Goal: Task Accomplishment & Management: Use online tool/utility

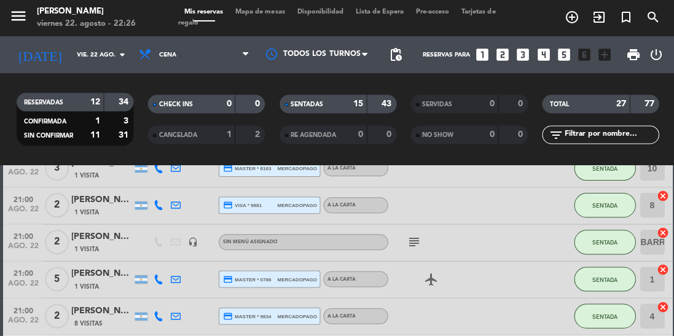
scroll to position [429, 0]
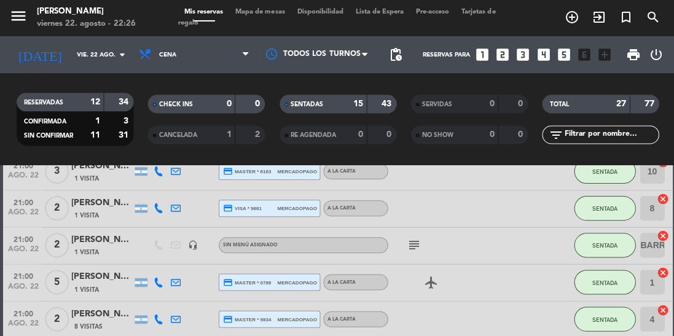
click at [408, 240] on icon "subject" at bounding box center [413, 245] width 15 height 15
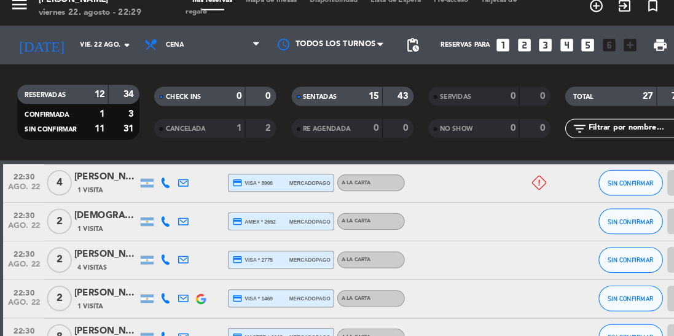
scroll to position [797, 0]
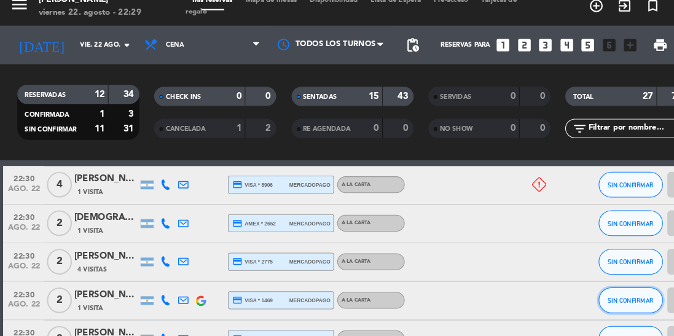
click at [421, 304] on button "SIN CONFIRMAR" at bounding box center [603, 300] width 61 height 25
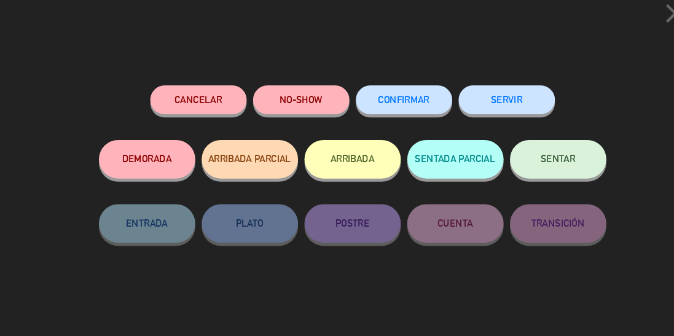
click at [421, 168] on span "SENTAR" at bounding box center [534, 164] width 33 height 10
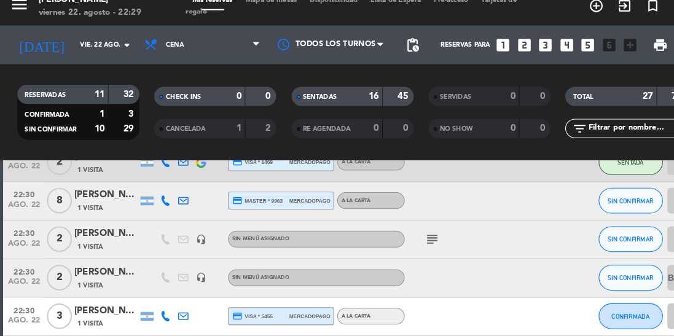
scroll to position [933, 0]
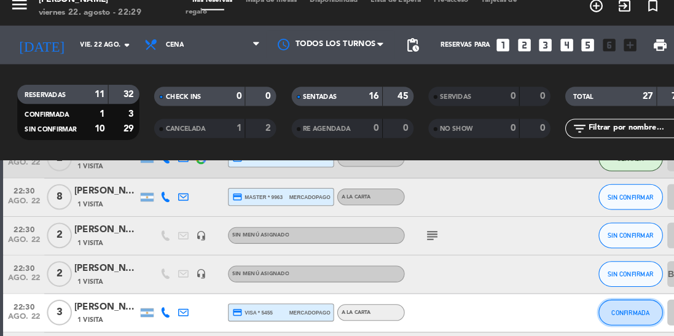
click at [421, 318] on button "CONFIRMADA" at bounding box center [603, 311] width 61 height 25
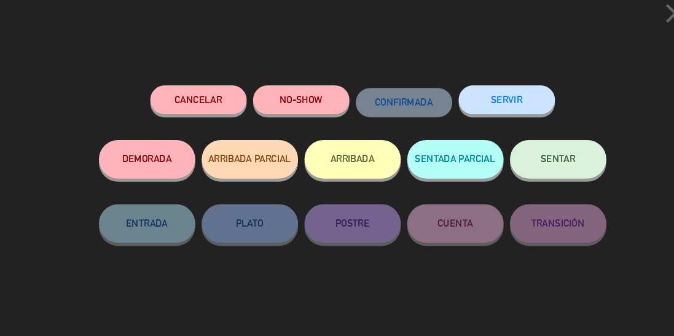
click at [421, 169] on span "SENTAR" at bounding box center [534, 164] width 33 height 10
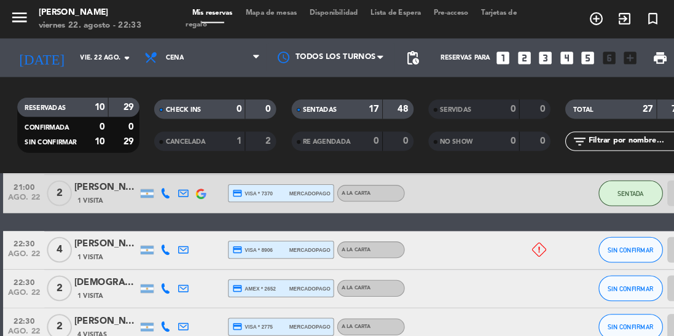
scroll to position [751, 0]
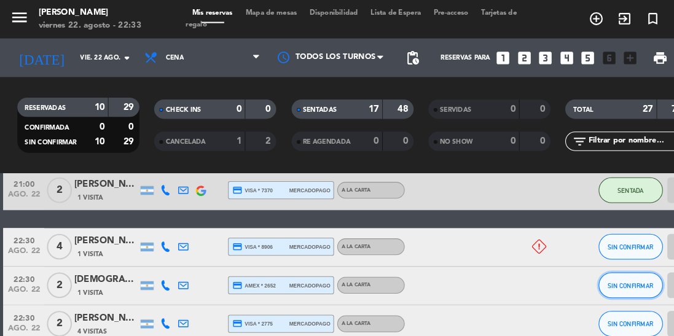
click at [421, 283] on button "SIN CONFIRMAR" at bounding box center [603, 273] width 61 height 25
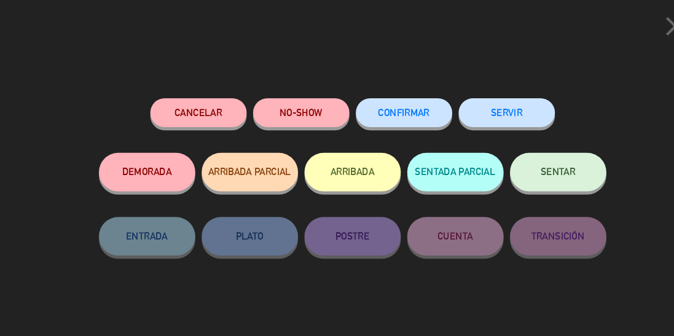
click at [421, 165] on span "SENTAR" at bounding box center [534, 164] width 33 height 10
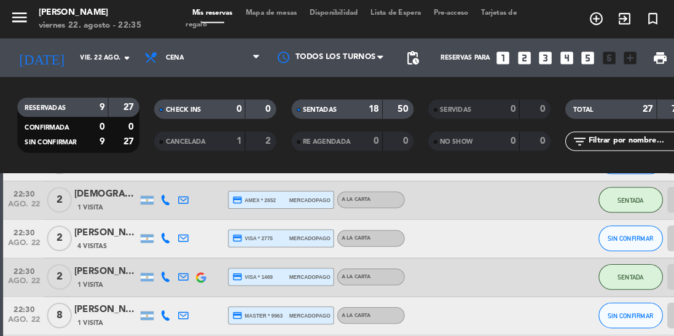
scroll to position [831, 0]
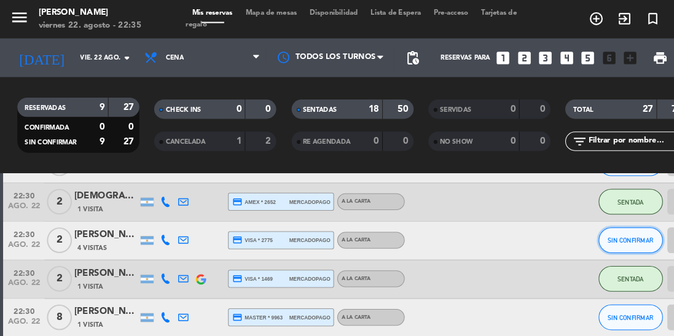
click at [421, 235] on button "SIN CONFIRMAR" at bounding box center [603, 230] width 61 height 25
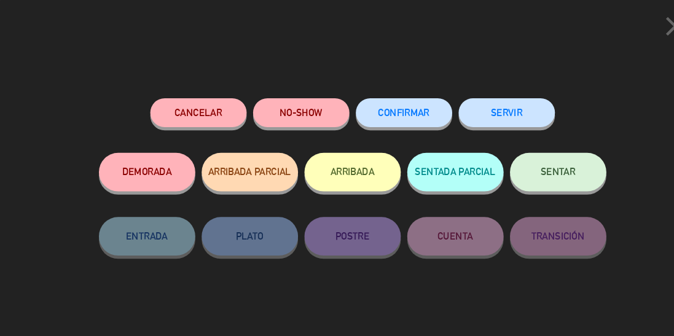
click at [421, 180] on button "SENTAR" at bounding box center [534, 164] width 92 height 37
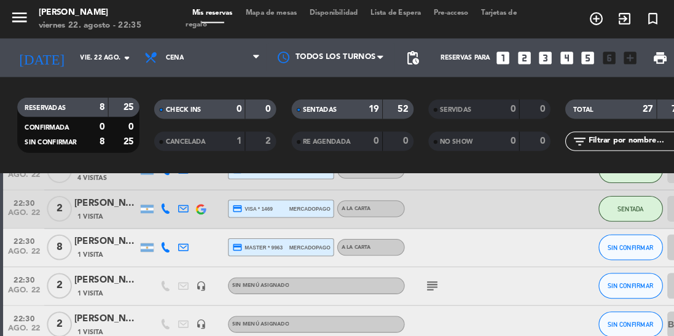
scroll to position [901, 0]
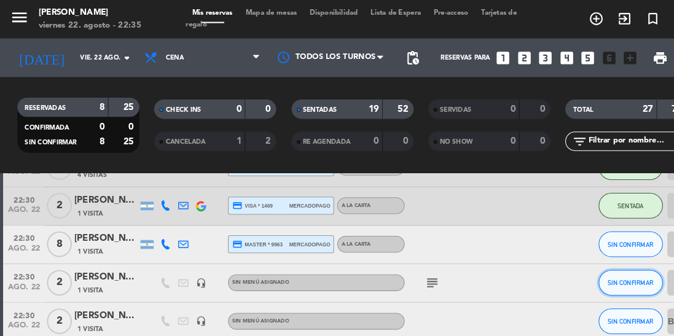
click at [421, 274] on button "SIN CONFIRMAR" at bounding box center [603, 270] width 61 height 25
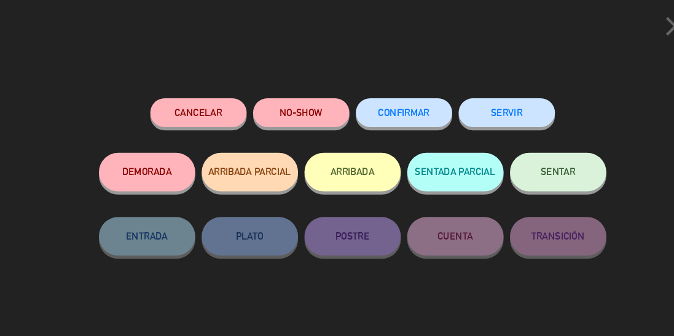
click at [421, 175] on button "SENTAR" at bounding box center [534, 164] width 92 height 37
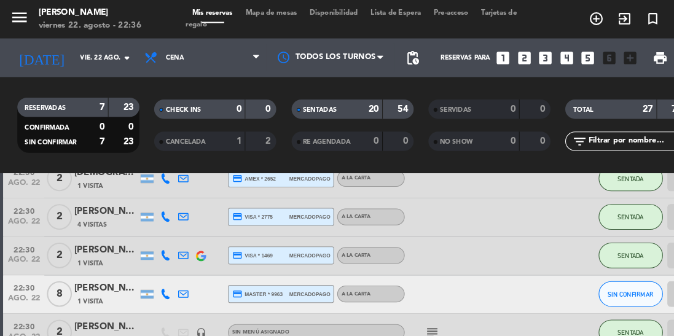
scroll to position [829, 0]
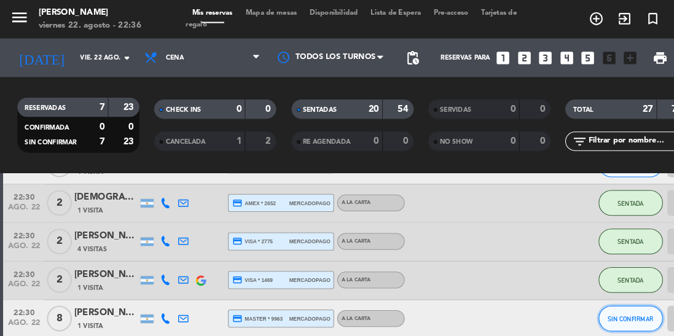
click at [421, 304] on span "SIN CONFIRMAR" at bounding box center [604, 305] width 44 height 7
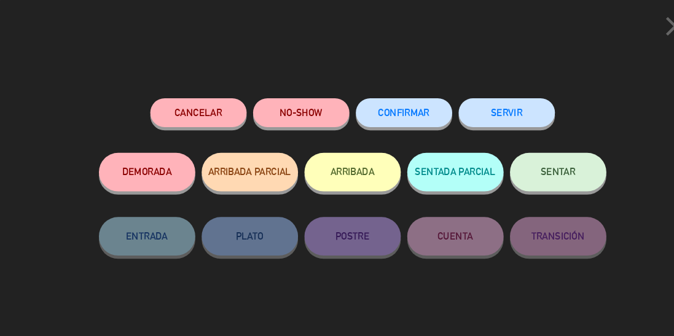
click at [421, 170] on span "SENTAR" at bounding box center [534, 164] width 33 height 10
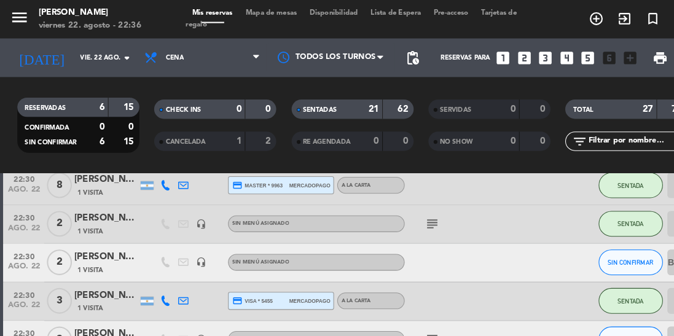
scroll to position [966, 0]
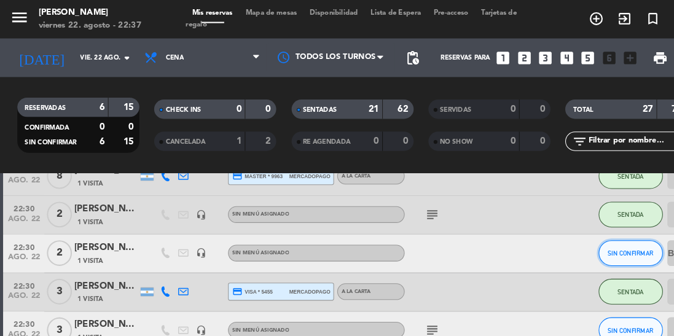
click at [421, 236] on button "SIN CONFIRMAR" at bounding box center [603, 242] width 61 height 25
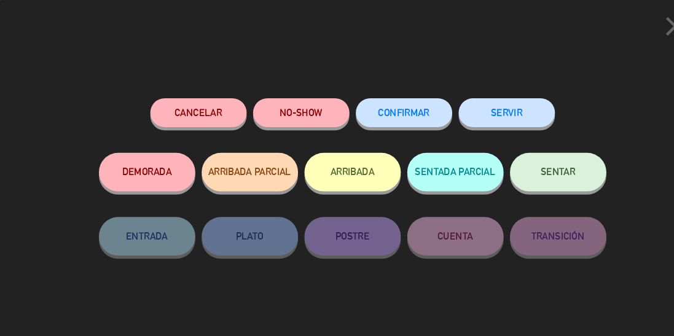
click at [421, 168] on span "SENTAR" at bounding box center [534, 164] width 33 height 10
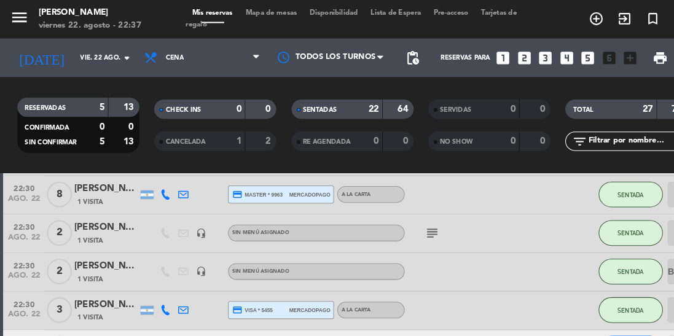
scroll to position [955, 0]
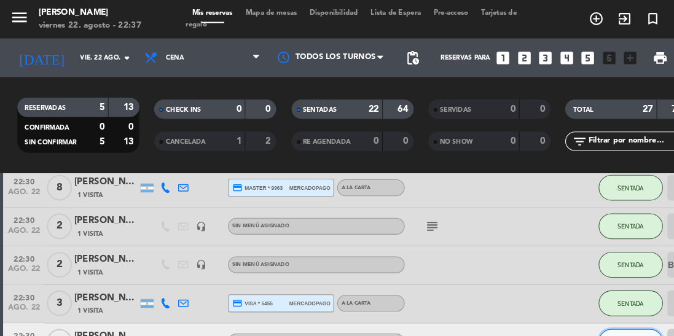
click at [421, 330] on button "SIN CONFIRMAR" at bounding box center [603, 327] width 61 height 25
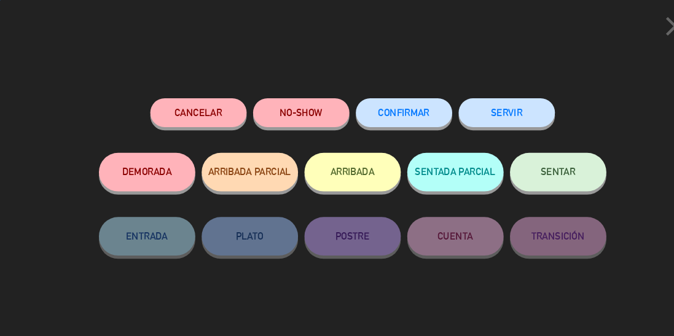
click at [421, 177] on button "SENTAR" at bounding box center [534, 164] width 92 height 37
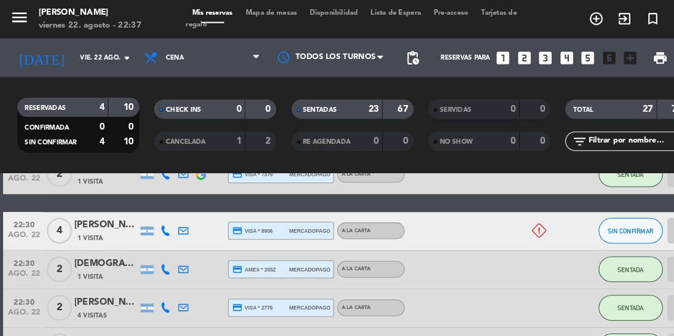
scroll to position [779, 0]
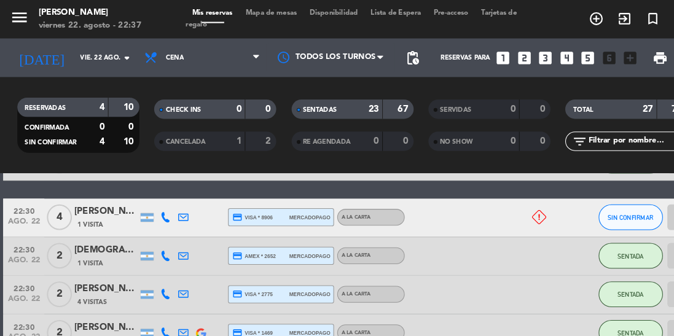
click at [161, 210] on icon at bounding box center [158, 208] width 10 height 10
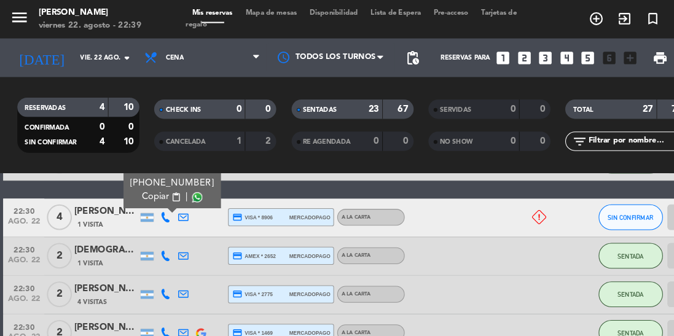
click at [421, 210] on icon at bounding box center [516, 208] width 14 height 14
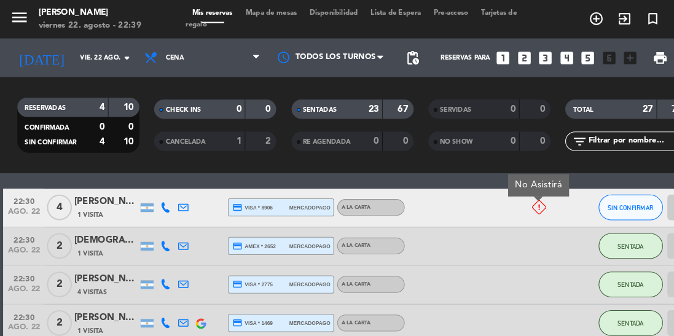
scroll to position [768, 0]
